Goal: Information Seeking & Learning: Learn about a topic

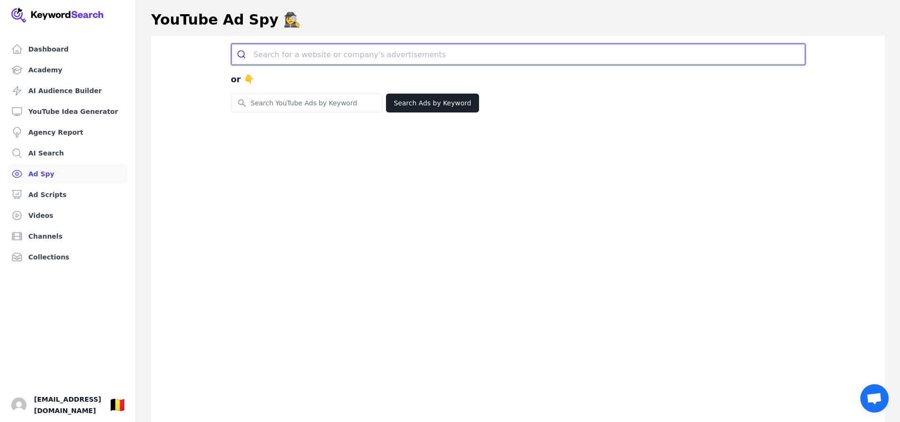
click at [294, 57] on input "search" at bounding box center [529, 54] width 551 height 21
type input "ф"
type input "ароматерапия"
click at [231, 44] on button "submit" at bounding box center [242, 54] width 22 height 21
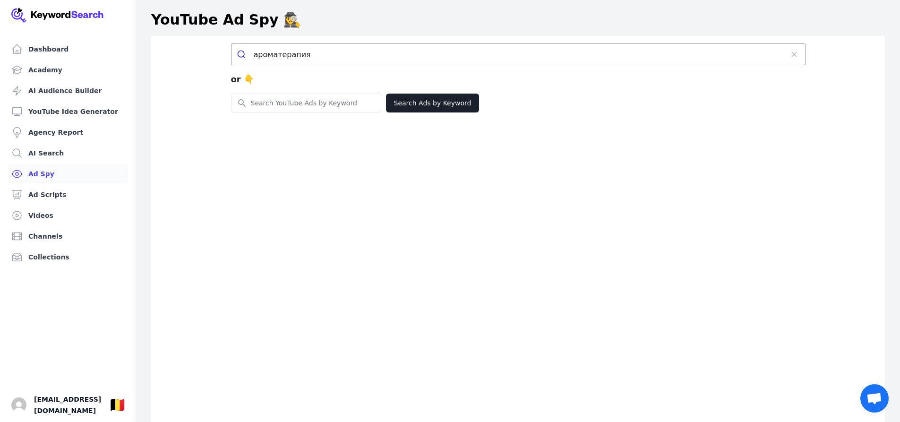
click at [435, 111] on div "ароматерапия or 👇 Search for YouTube Keywords Search Ads by Keyword" at bounding box center [517, 247] width 733 height 422
click at [435, 110] on button "Search Ads by Keyword" at bounding box center [433, 103] width 94 height 19
click at [440, 103] on button "Search Ads by Keyword" at bounding box center [433, 103] width 94 height 19
click at [48, 193] on link "Ad Scripts" at bounding box center [68, 194] width 120 height 19
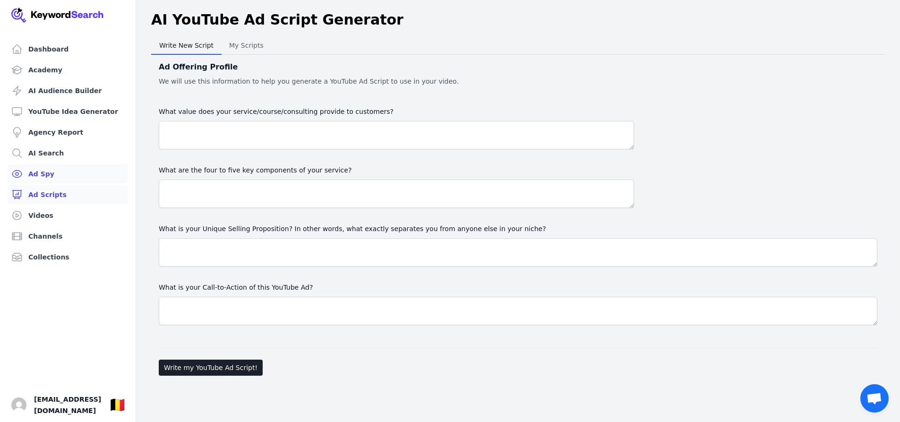
click at [42, 177] on link "Ad Spy" at bounding box center [68, 173] width 120 height 19
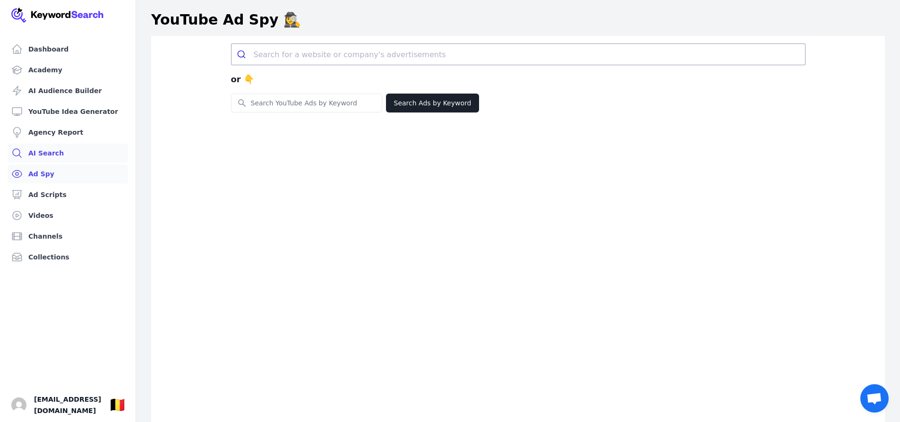
click at [51, 158] on link "AI Search" at bounding box center [68, 153] width 120 height 19
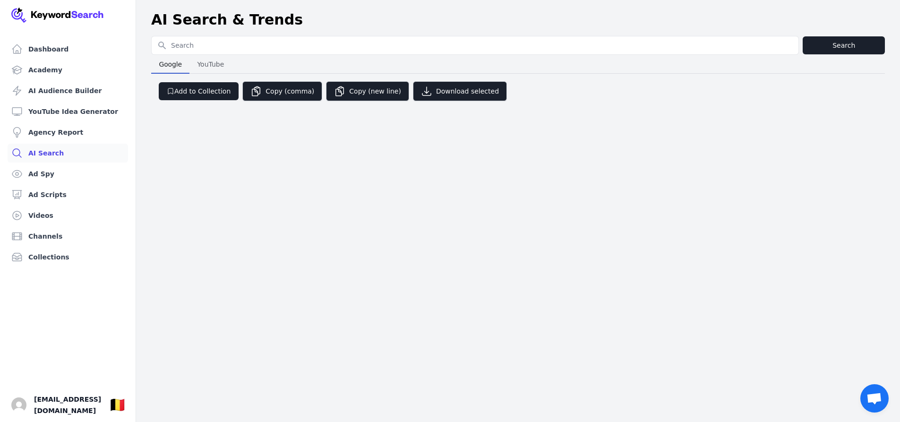
type input "ф"
type input "ароматерапия"
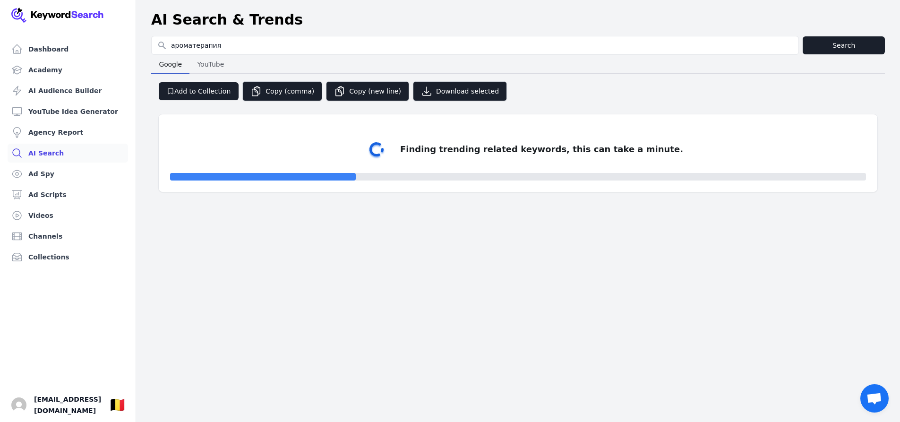
select select "50"
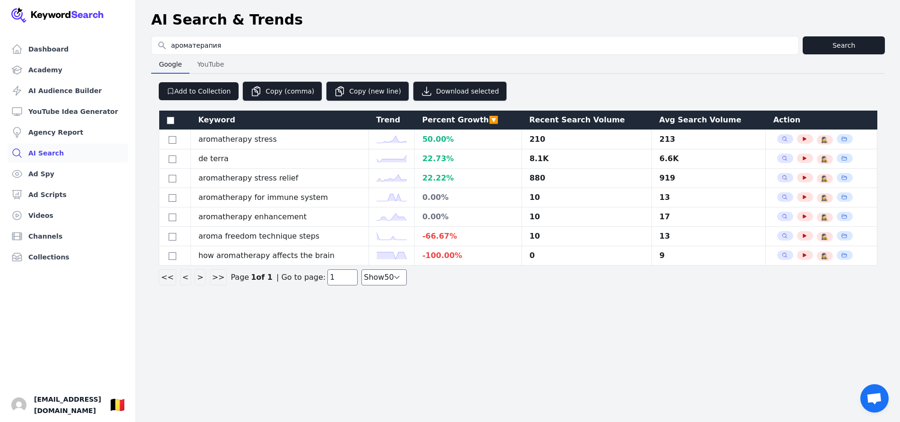
drag, startPoint x: 242, startPoint y: 48, endPoint x: 149, endPoint y: 48, distance: 93.5
click at [149, 48] on div "Search for YouTube Keywords ароматерапия Search Google Google YouTube YouTube A…" at bounding box center [518, 162] width 764 height 253
type input "f"
type input "aromatherapy"
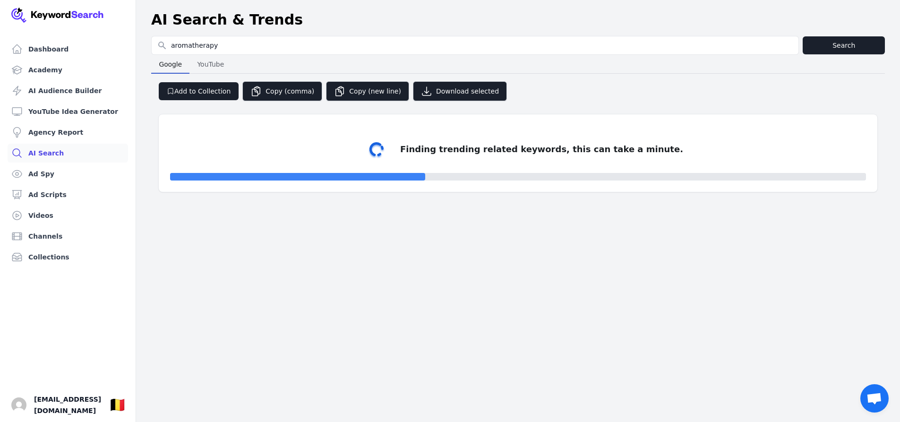
select select "50"
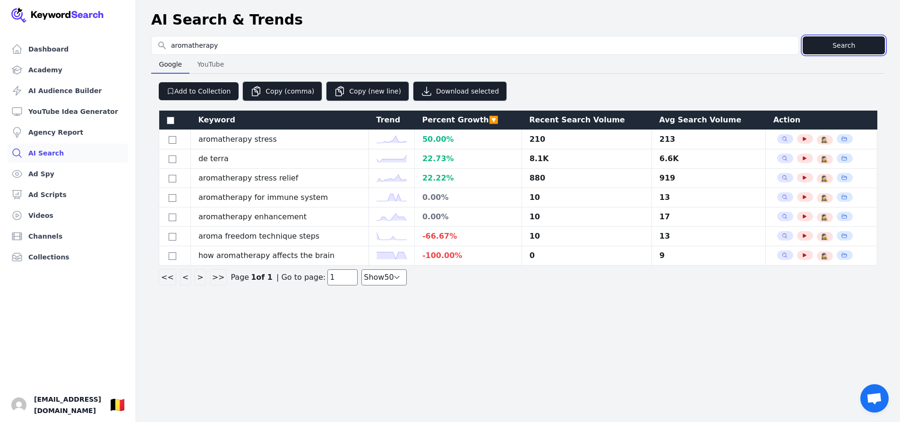
click at [847, 45] on button "Search" at bounding box center [843, 45] width 82 height 18
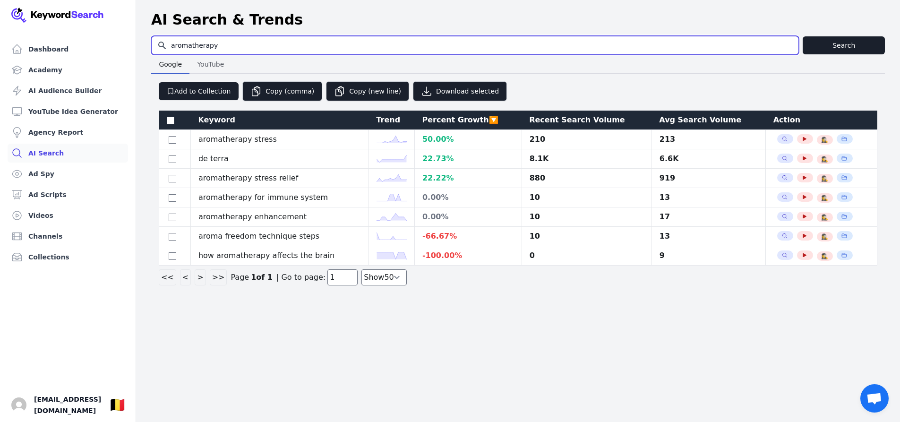
drag, startPoint x: 230, startPoint y: 48, endPoint x: 151, endPoint y: 40, distance: 79.3
click at [151, 40] on div "Search for YouTube Keywords aromatherapy Search Google Google YouTube YouTube A…" at bounding box center [518, 162] width 764 height 253
type input "essential oils"
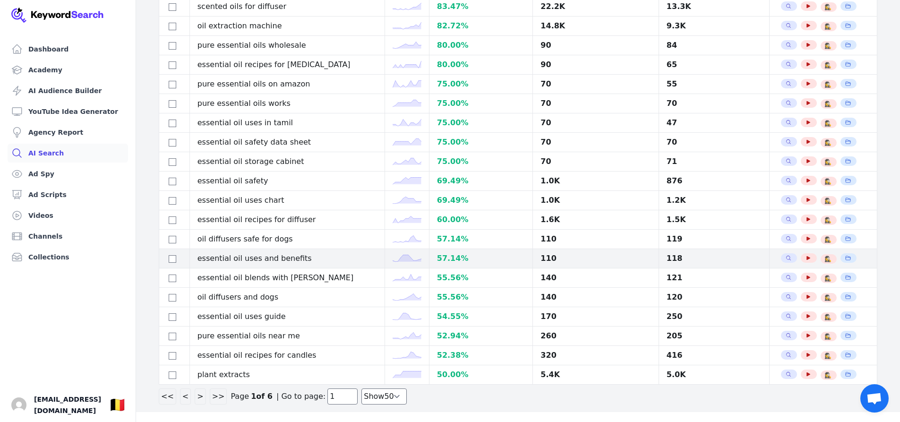
scroll to position [715, 0]
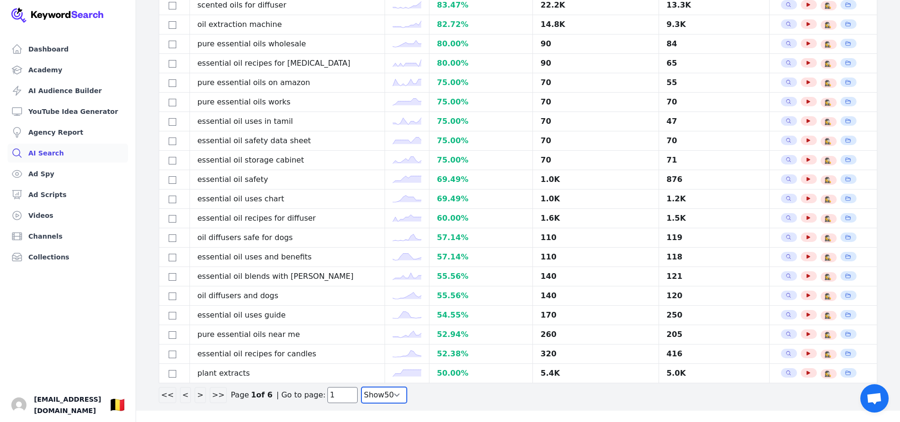
click at [384, 398] on select "Show 30 Show 40 Show 50 Show 100" at bounding box center [383, 395] width 45 height 16
select select "100"
click at [361, 403] on select "Show 30 Show 40 Show 50 Show 100" at bounding box center [383, 395] width 45 height 16
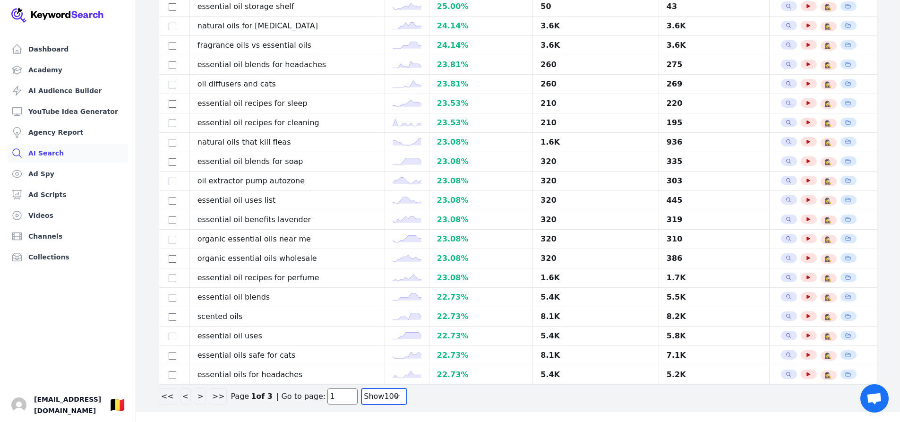
scroll to position [1683, 0]
